Goal: Use online tool/utility: Utilize a website feature to perform a specific function

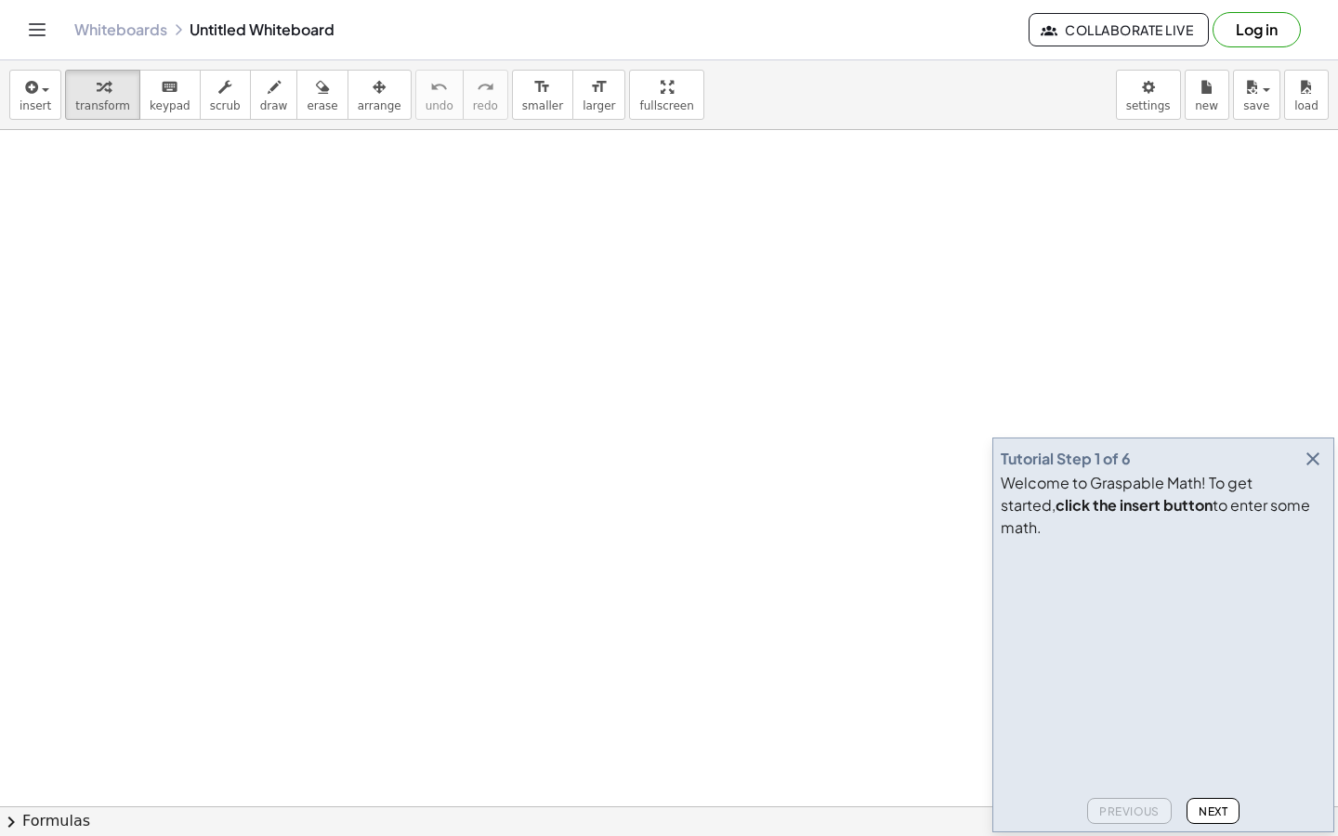
click at [39, 27] on icon "Toggle navigation" at bounding box center [37, 30] width 22 height 22
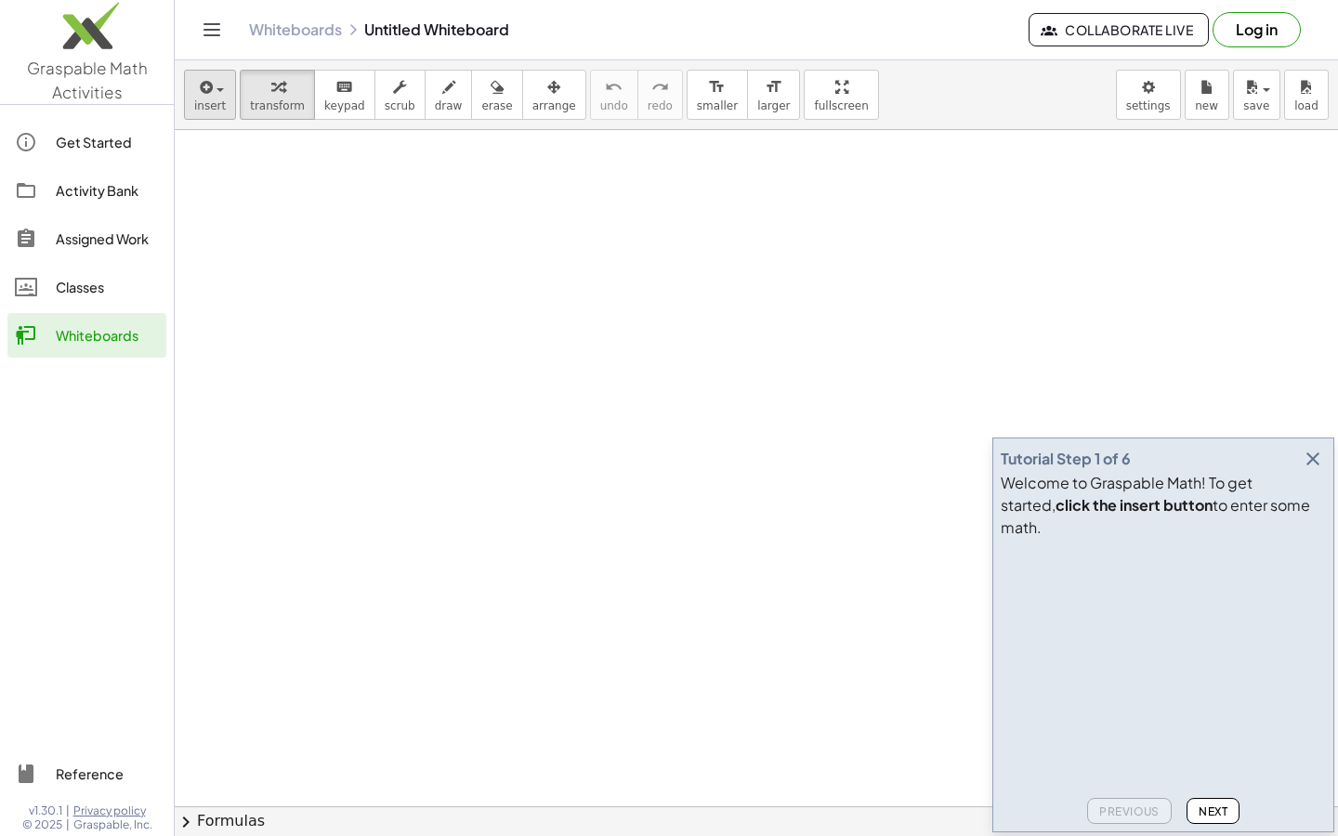
click at [214, 91] on span "button" at bounding box center [215, 89] width 4 height 13
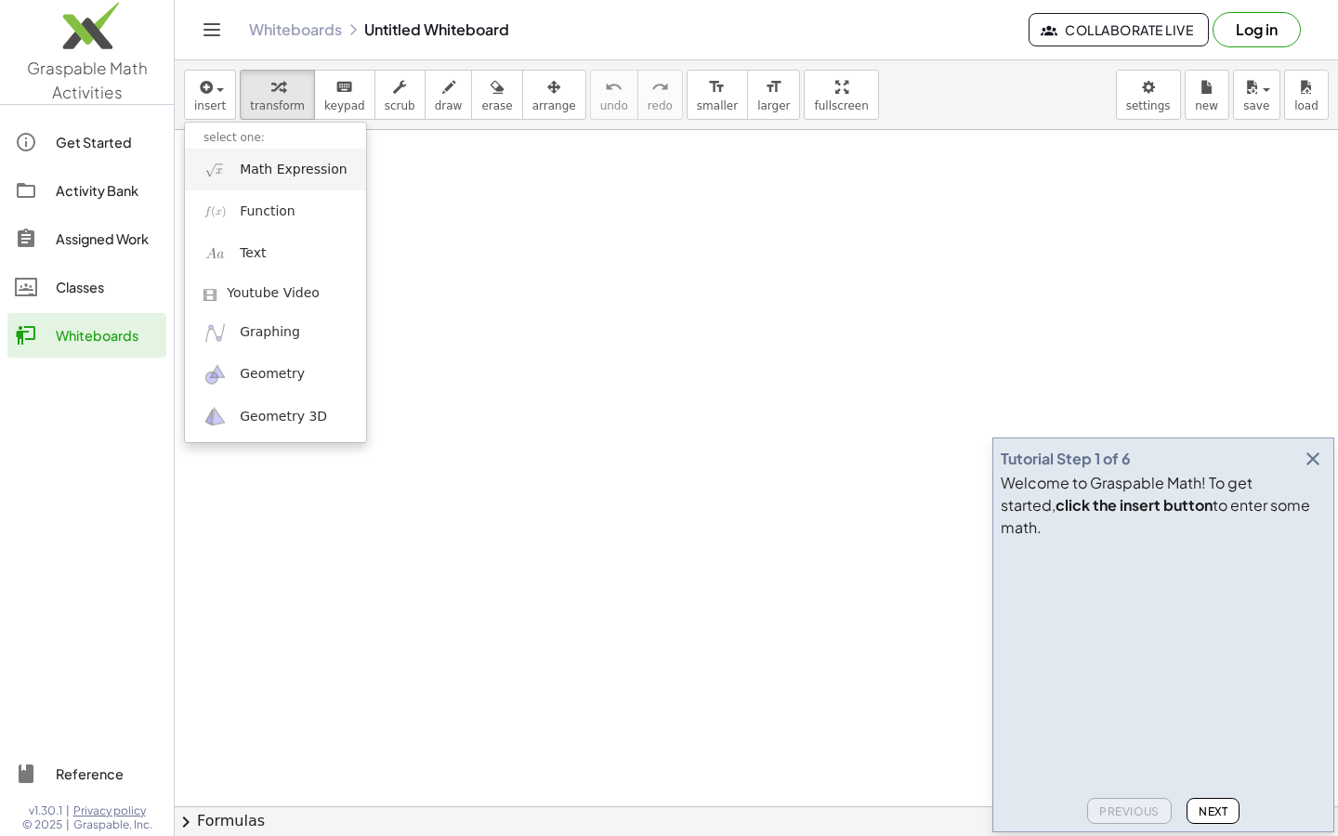
click at [270, 174] on span "Math Expression" at bounding box center [293, 170] width 107 height 19
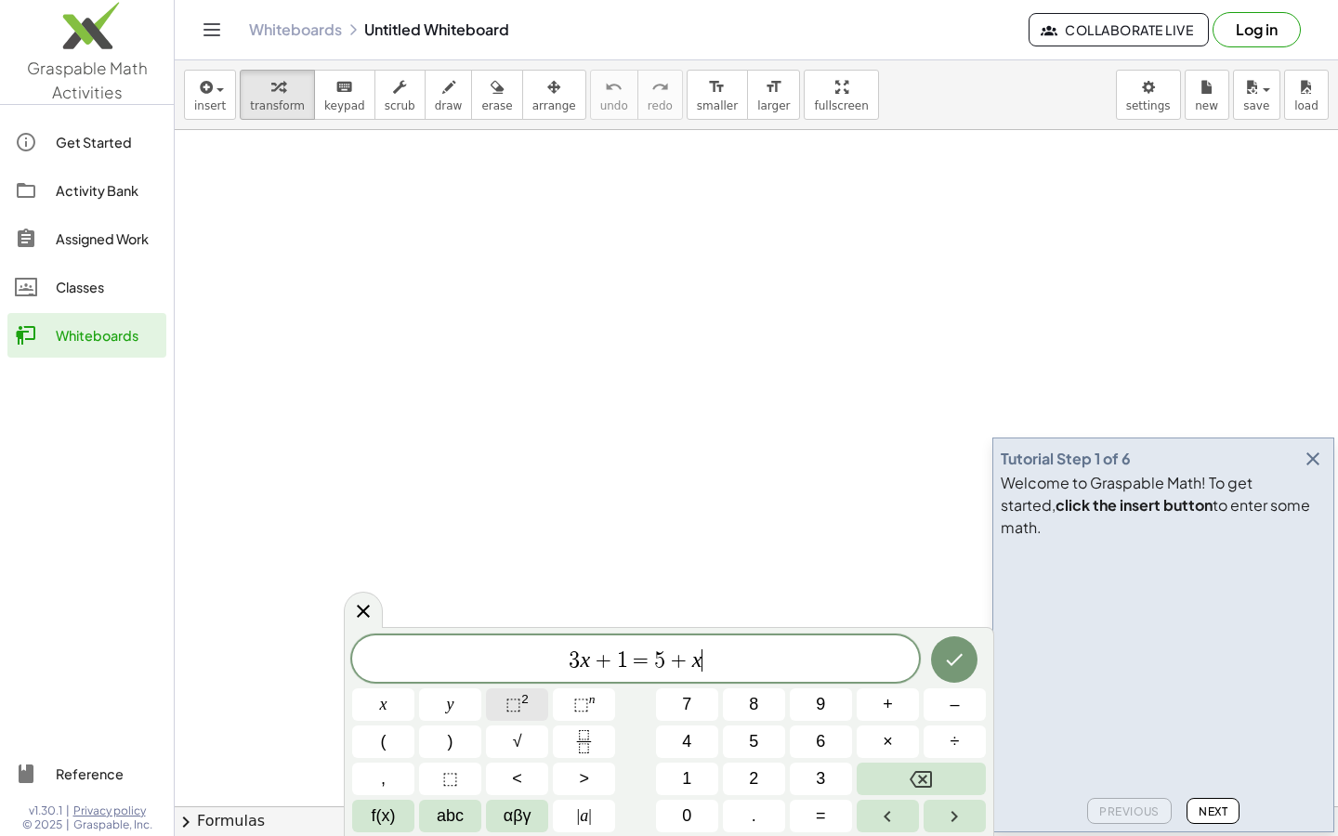
click at [514, 707] on span "⬚" at bounding box center [514, 704] width 16 height 19
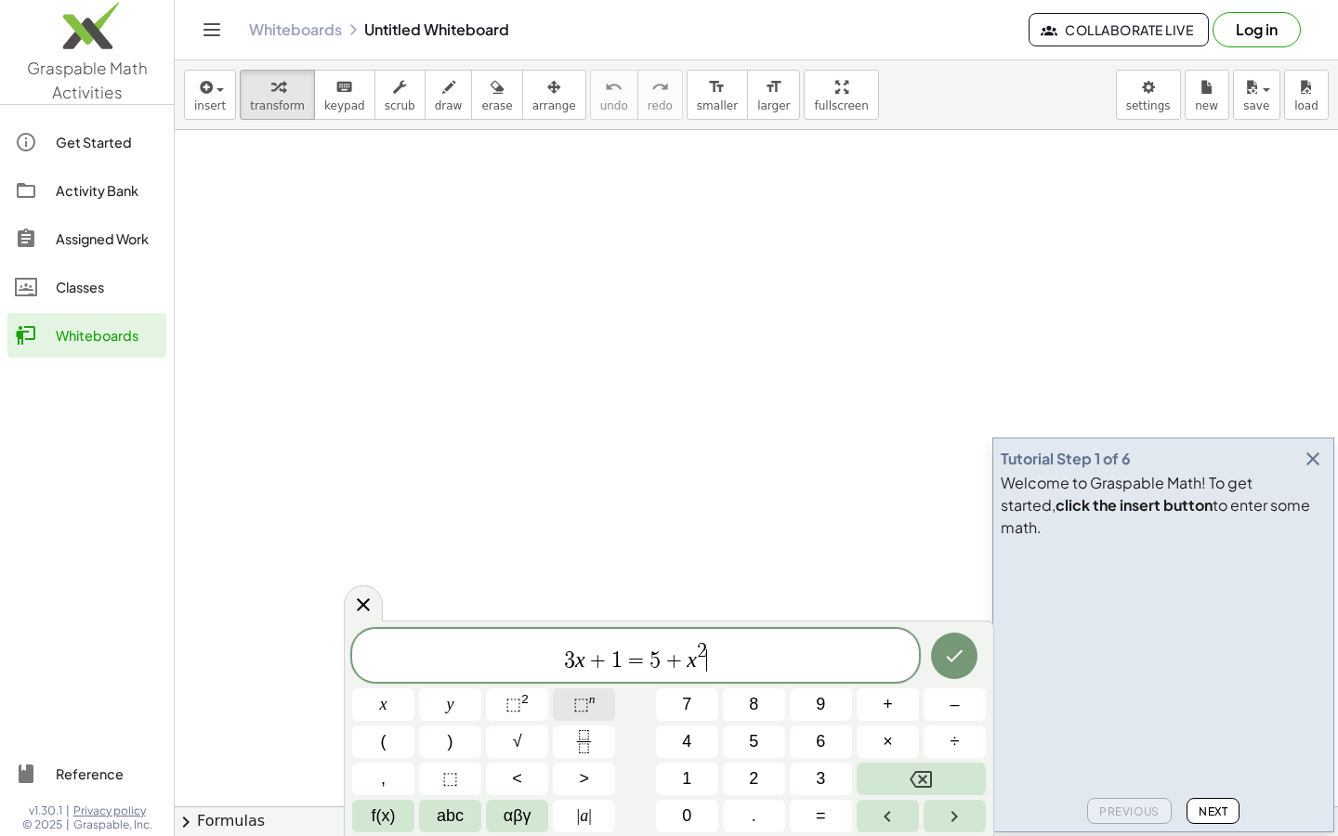
click at [588, 704] on span "⬚" at bounding box center [581, 704] width 16 height 19
click at [396, 700] on button "x" at bounding box center [383, 705] width 62 height 33
click at [959, 637] on button "Done" at bounding box center [954, 652] width 46 height 46
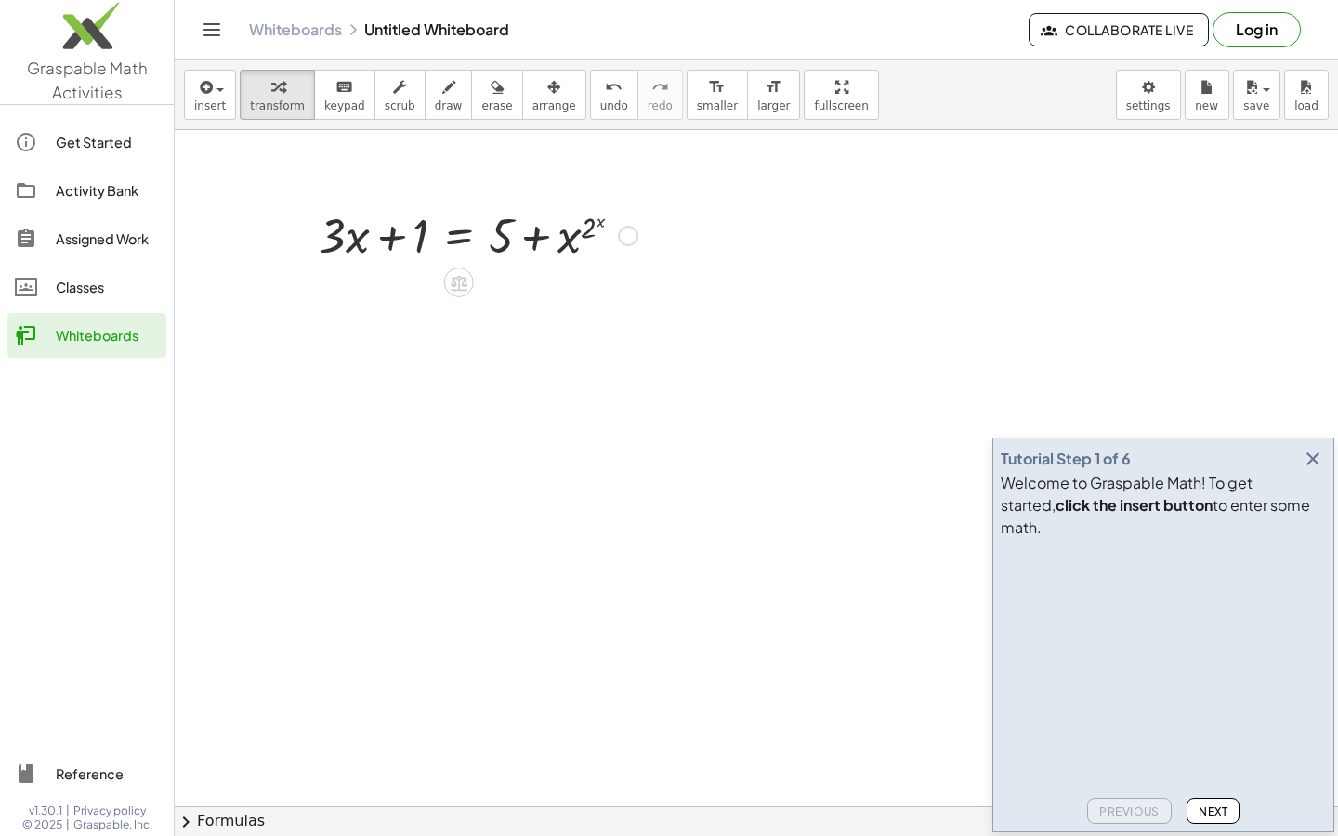
click at [573, 235] on div at bounding box center [477, 234] width 337 height 63
click at [627, 237] on div at bounding box center [628, 236] width 20 height 20
click at [481, 111] on span "erase" at bounding box center [496, 105] width 31 height 13
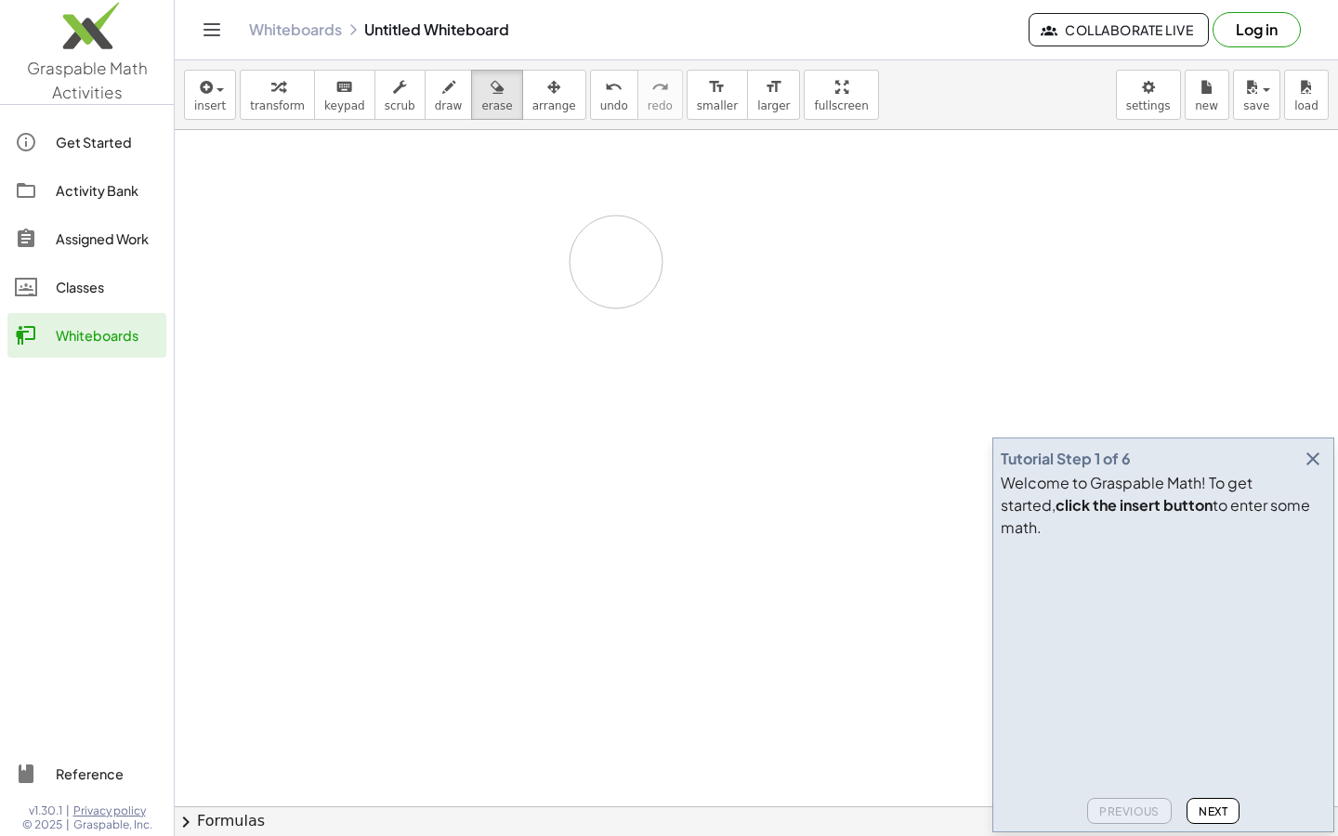
drag, startPoint x: 343, startPoint y: 239, endPoint x: 617, endPoint y: 262, distance: 275.2
click at [219, 97] on div "button" at bounding box center [210, 86] width 32 height 22
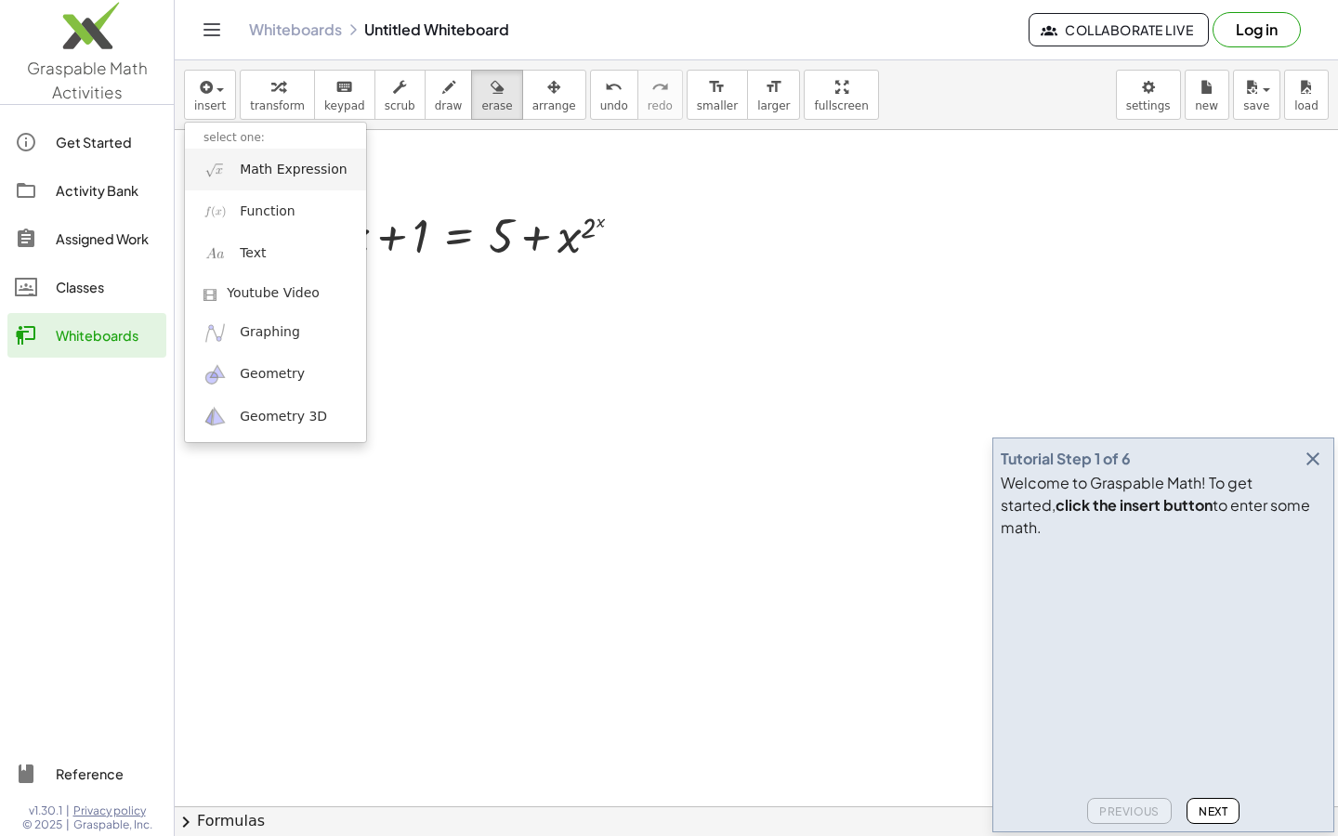
click at [239, 177] on link "Math Expression" at bounding box center [275, 170] width 181 height 42
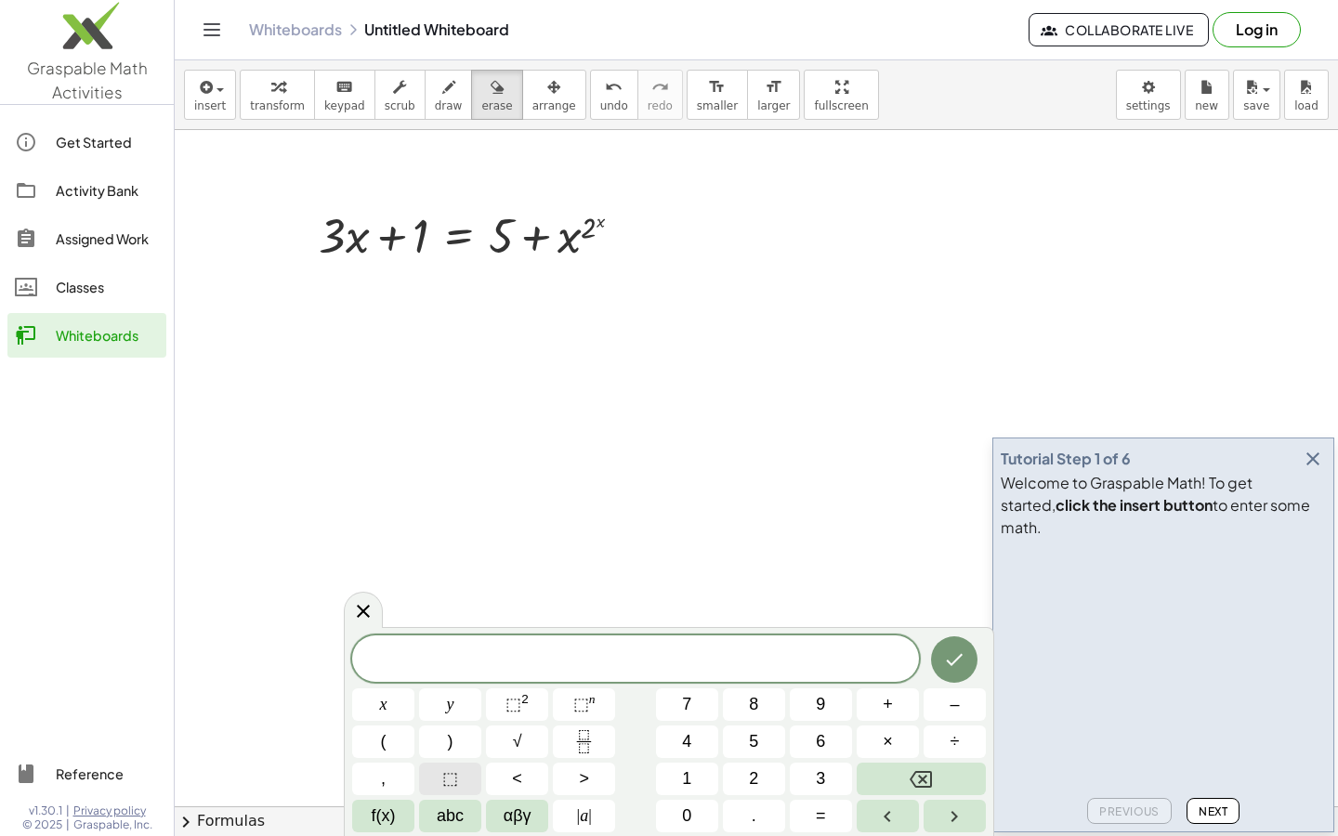
click at [451, 770] on span "⬚" at bounding box center [450, 779] width 16 height 25
click at [881, 705] on button "+" at bounding box center [888, 705] width 62 height 33
click at [815, 710] on button "9" at bounding box center [821, 705] width 62 height 33
click at [824, 818] on span "=" at bounding box center [821, 816] width 10 height 25
click at [691, 783] on span "1" at bounding box center [686, 779] width 9 height 25
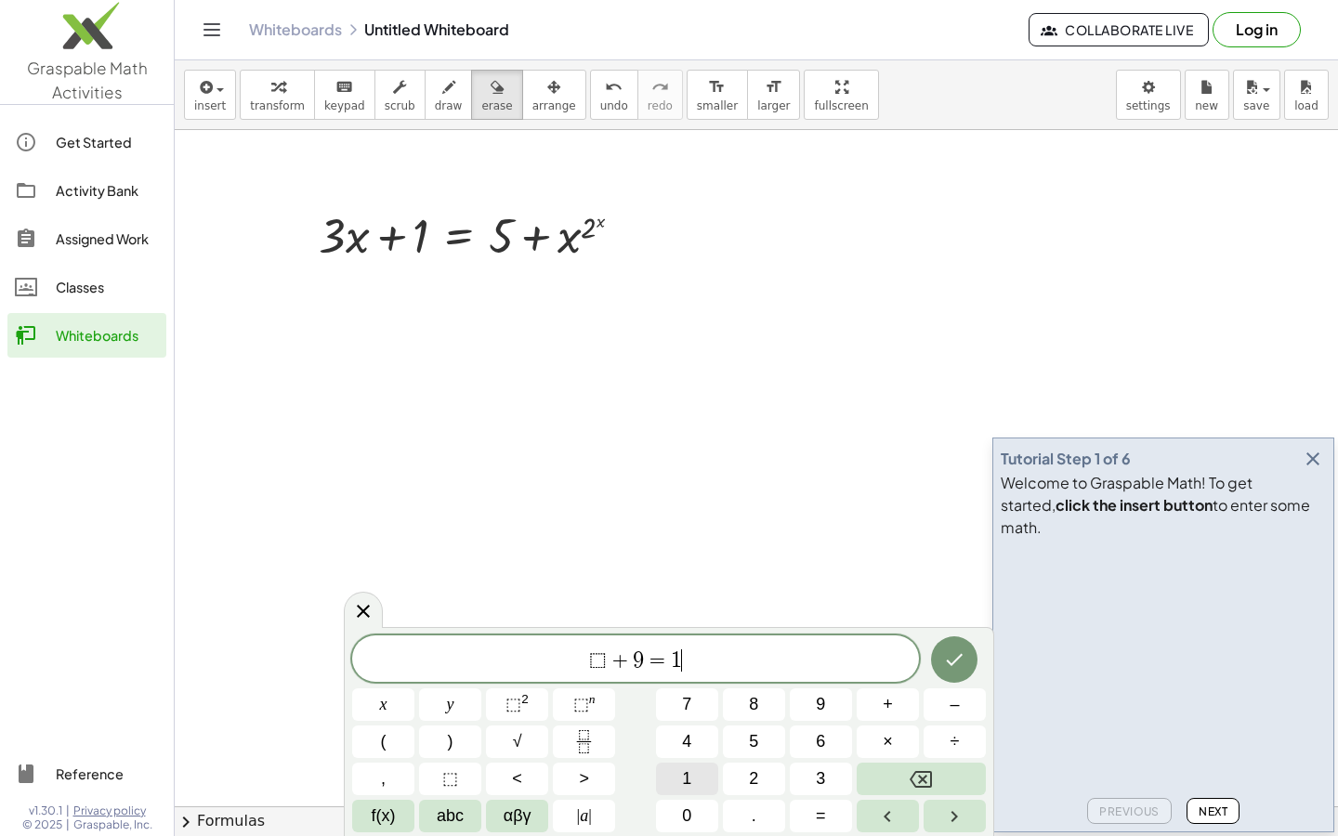
click at [691, 783] on span "1" at bounding box center [686, 779] width 9 height 25
click at [953, 669] on icon "Done" at bounding box center [954, 660] width 22 height 22
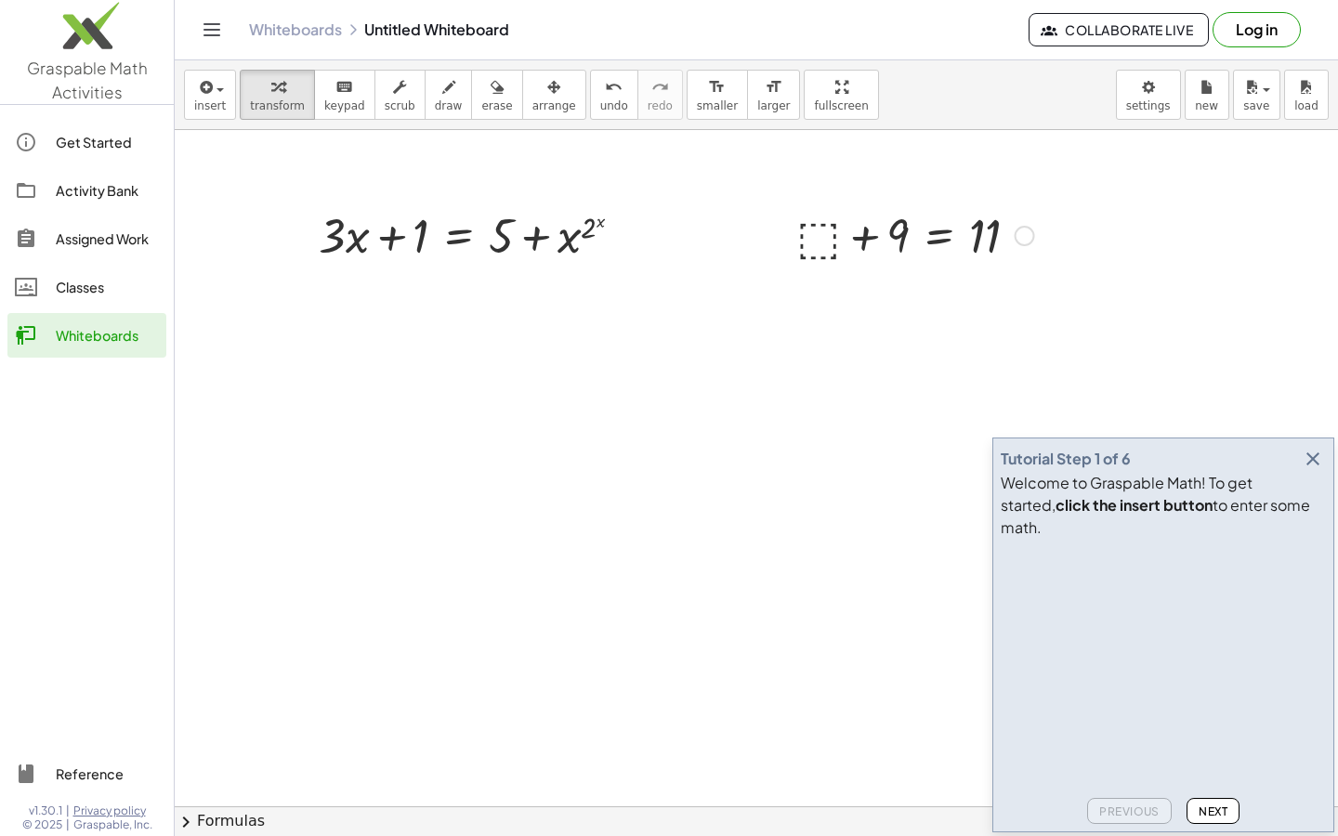
click at [823, 235] on div at bounding box center [915, 234] width 257 height 63
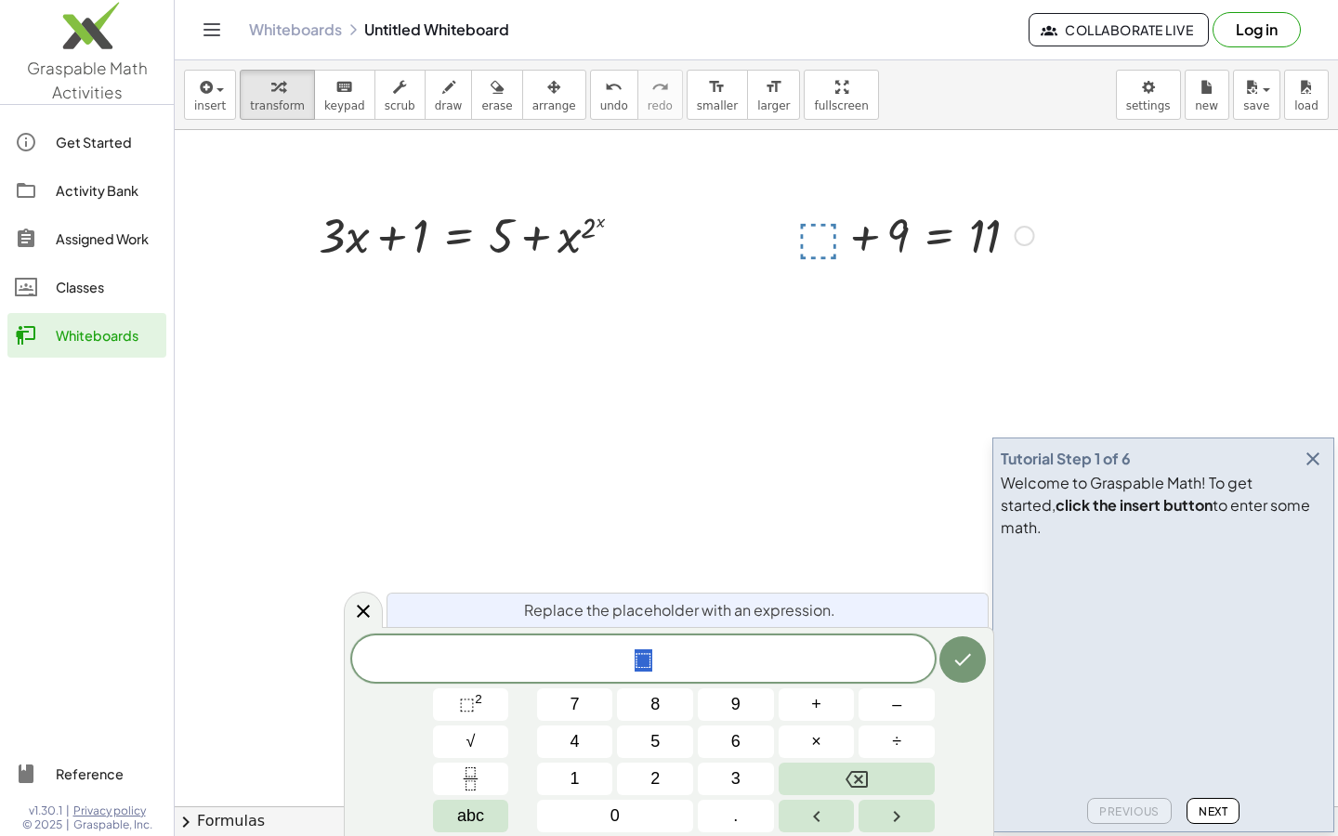
click at [1023, 232] on div at bounding box center [1025, 236] width 20 height 20
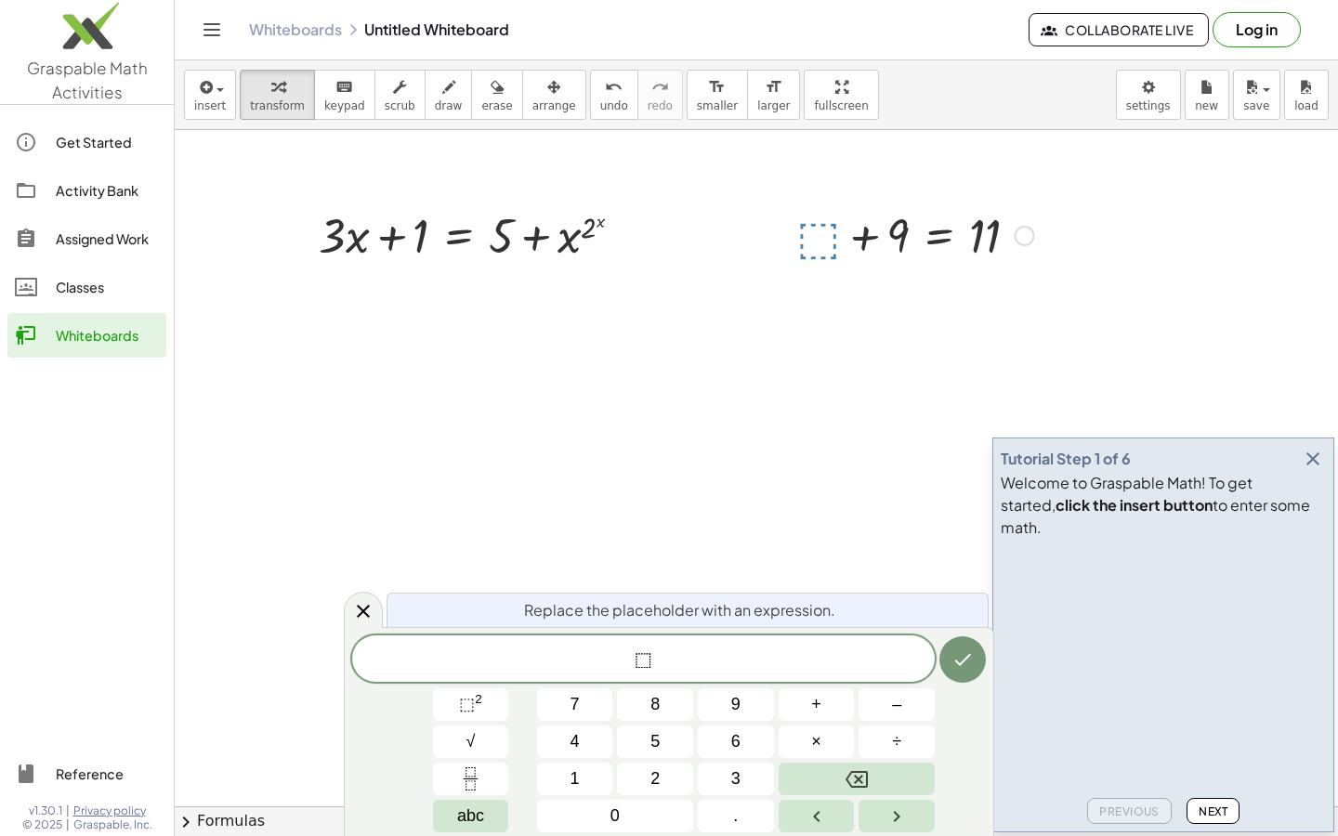
click at [966, 233] on div at bounding box center [915, 234] width 257 height 63
click at [815, 226] on div at bounding box center [915, 234] width 257 height 63
click at [664, 774] on button "2" at bounding box center [655, 779] width 76 height 33
click at [954, 661] on icon "Done" at bounding box center [963, 660] width 22 height 22
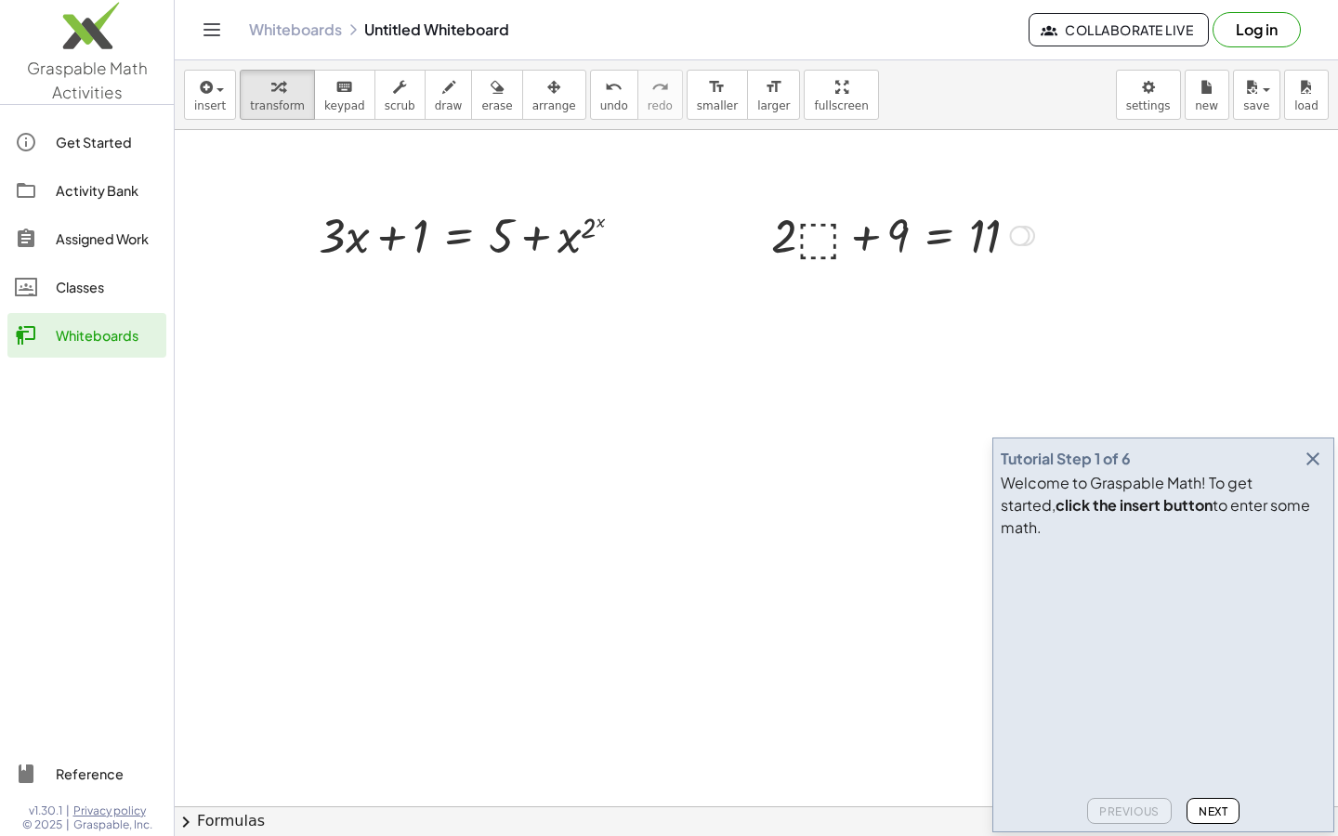
click at [810, 223] on div at bounding box center [903, 234] width 282 height 63
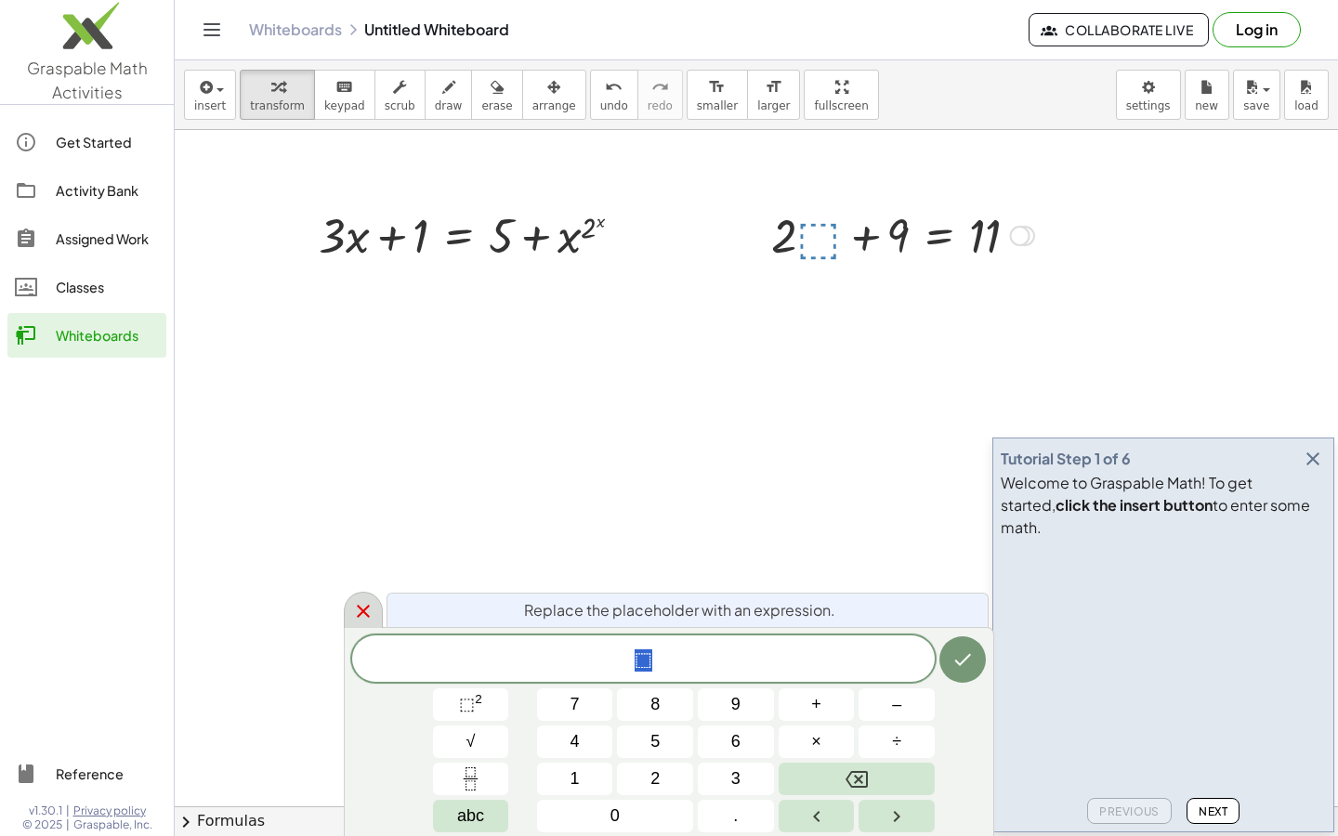
click at [364, 611] on icon at bounding box center [363, 611] width 13 height 13
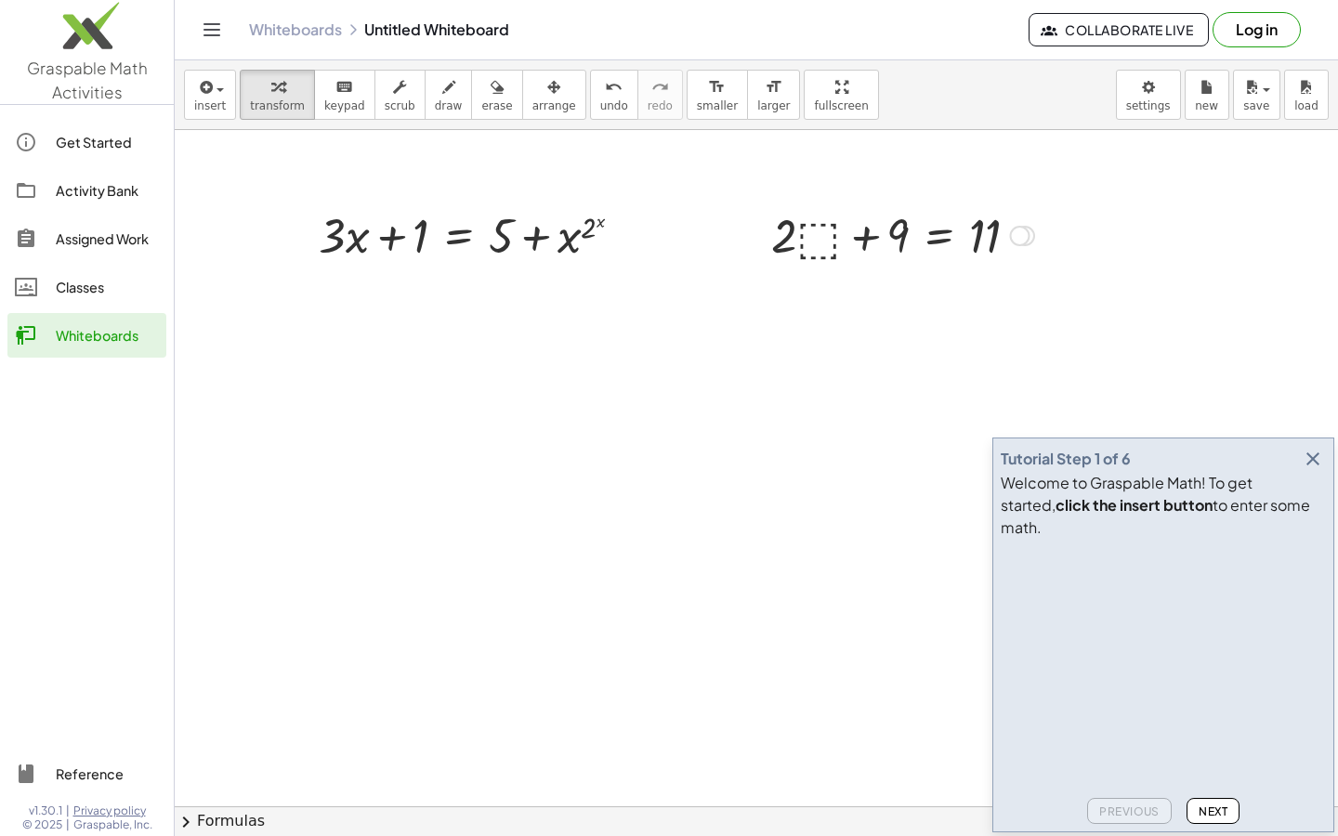
click at [1311, 470] on icon "button" at bounding box center [1313, 459] width 22 height 22
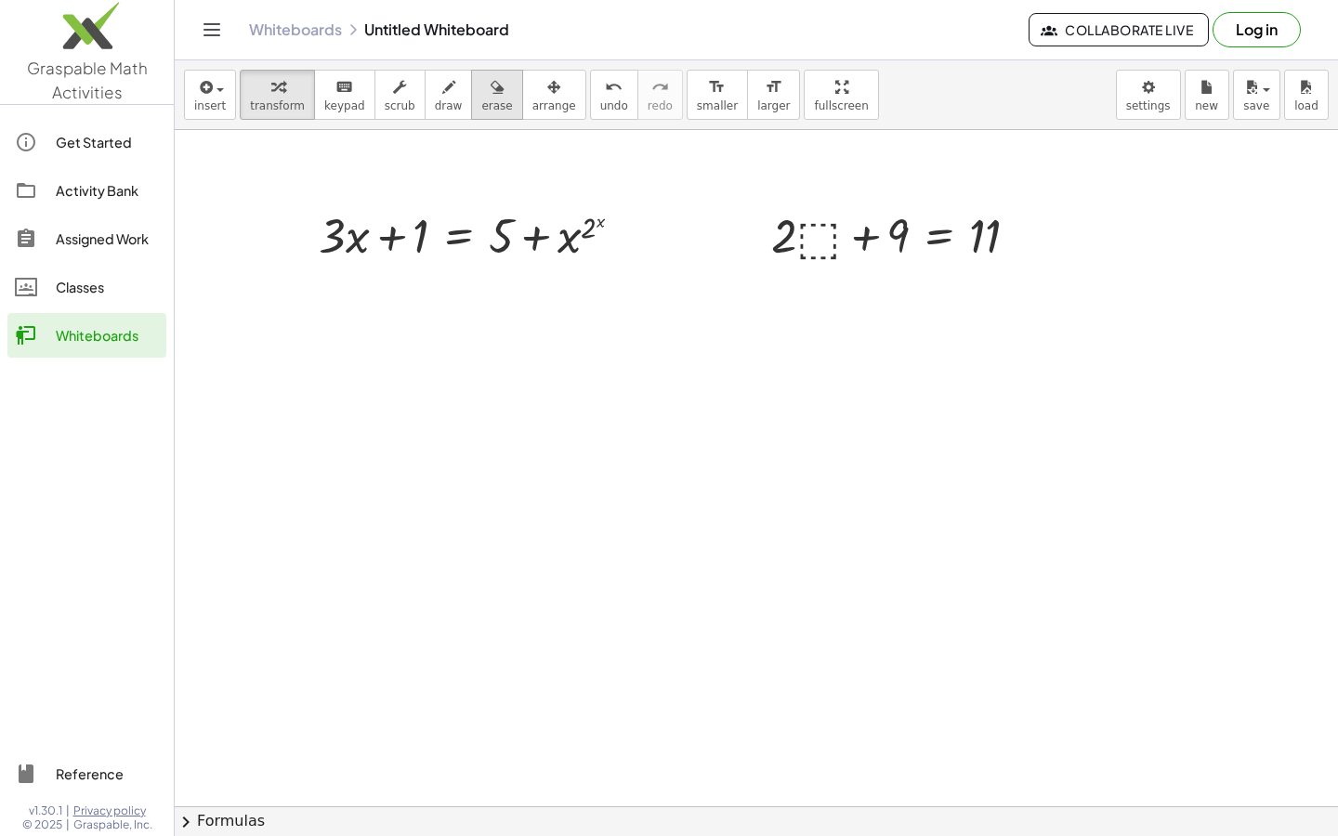
click at [496, 88] on div "button" at bounding box center [496, 86] width 31 height 22
drag, startPoint x: 285, startPoint y: 255, endPoint x: 759, endPoint y: 253, distance: 474.0
drag, startPoint x: 759, startPoint y: 253, endPoint x: 1039, endPoint y: 245, distance: 279.9
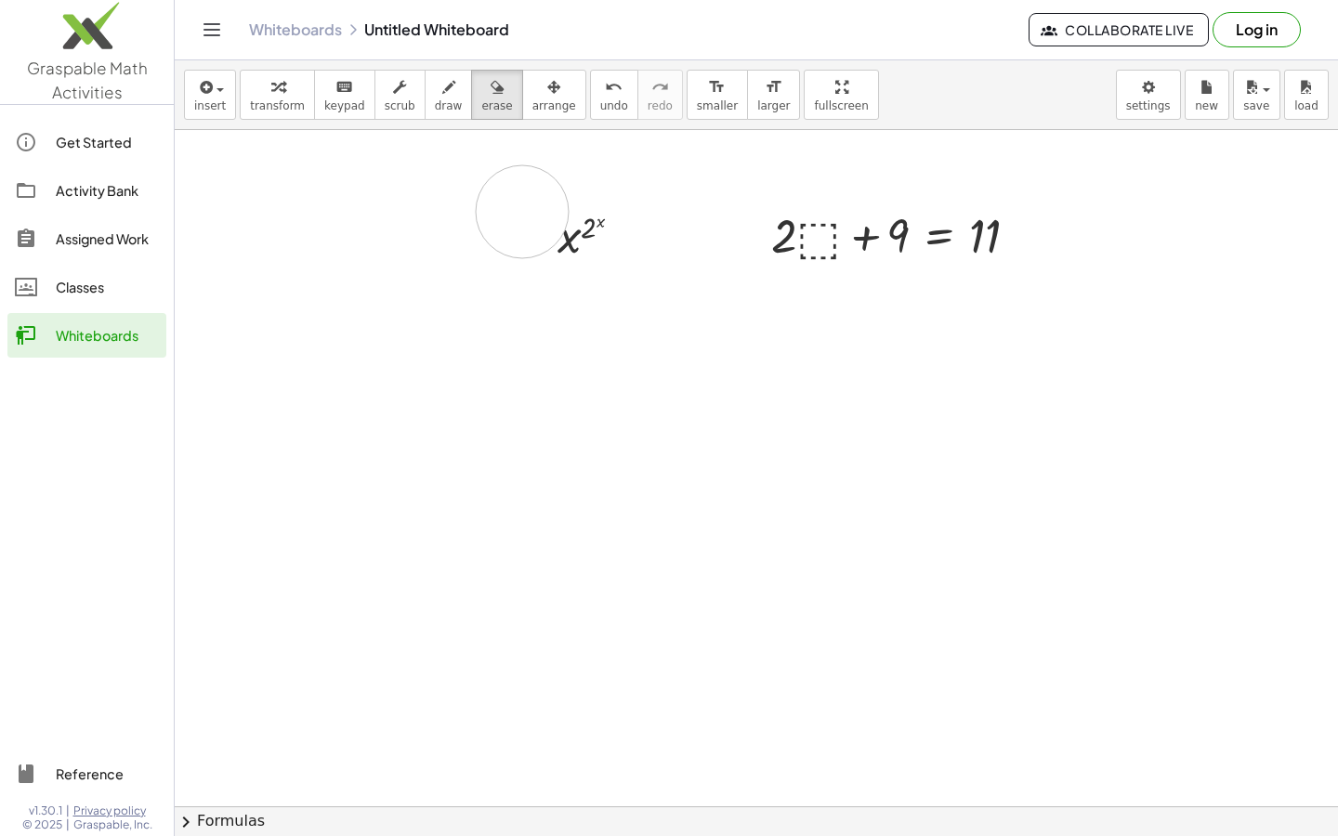
drag, startPoint x: 315, startPoint y: 243, endPoint x: 523, endPoint y: 212, distance: 210.4
click at [600, 106] on span "undo" at bounding box center [614, 105] width 28 height 13
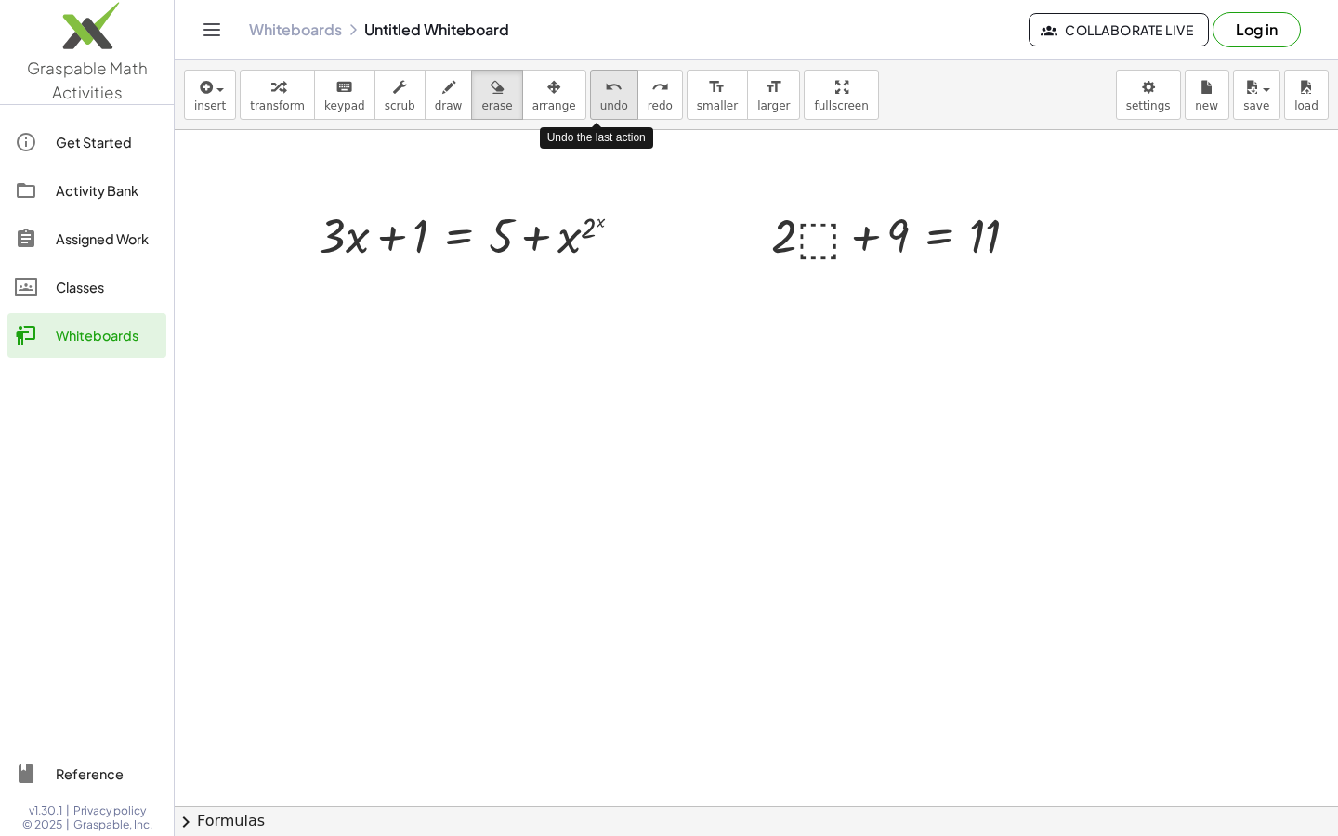
click at [600, 106] on span "undo" at bounding box center [614, 105] width 28 height 13
click at [605, 80] on icon "undo" at bounding box center [614, 87] width 18 height 22
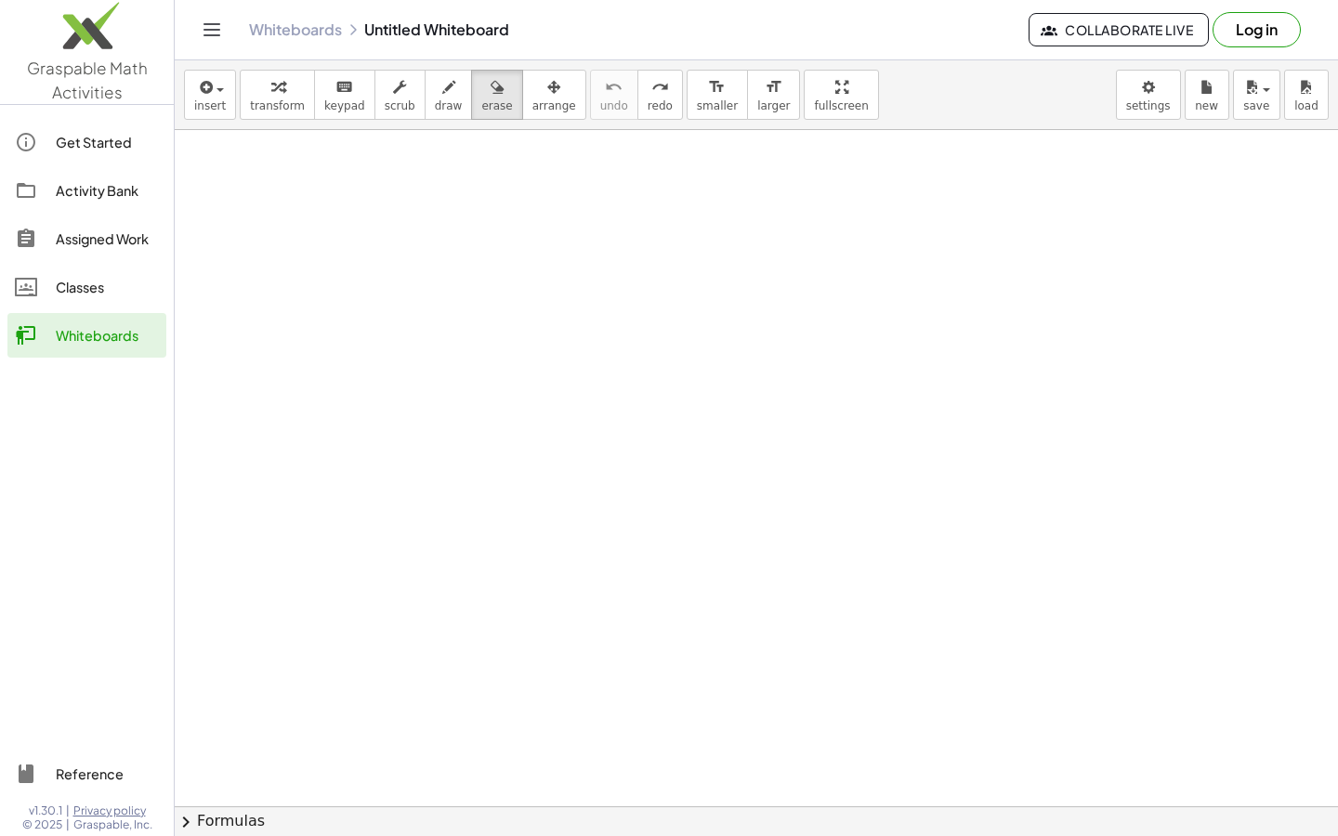
click at [824, 97] on div "button" at bounding box center [841, 86] width 54 height 22
